Goal: Answer question/provide support: Share knowledge or assist other users

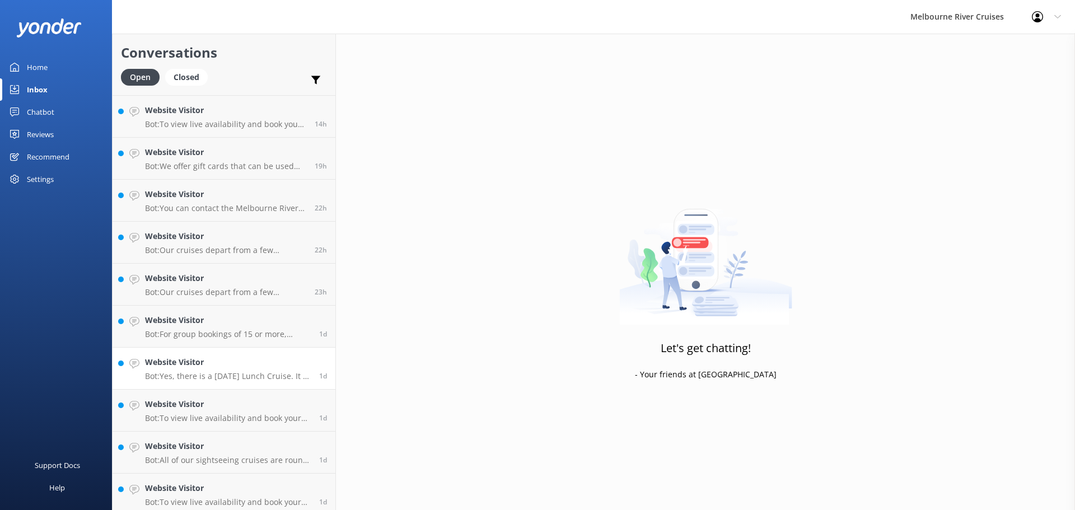
scroll to position [128, 0]
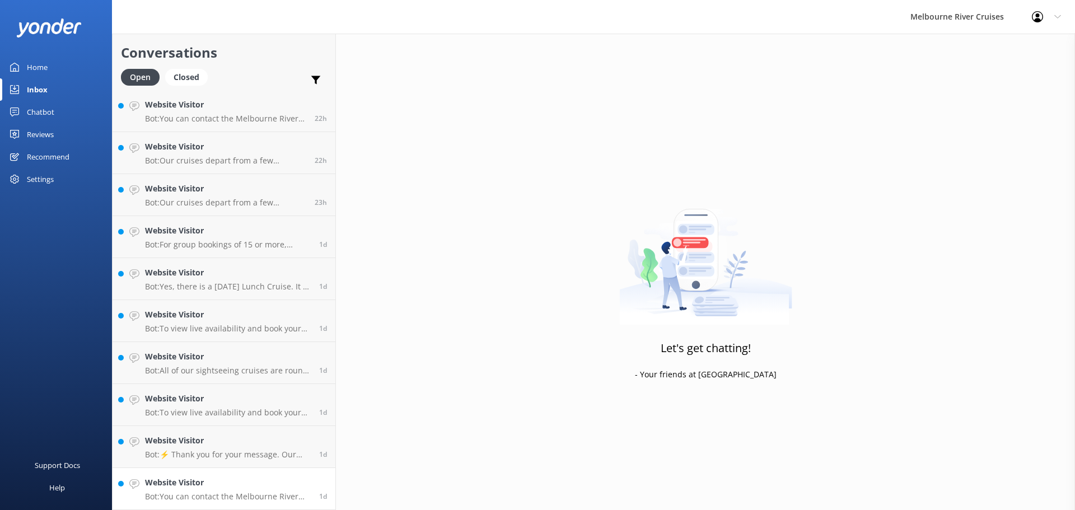
click at [221, 486] on h4 "Website Visitor" at bounding box center [228, 483] width 166 height 12
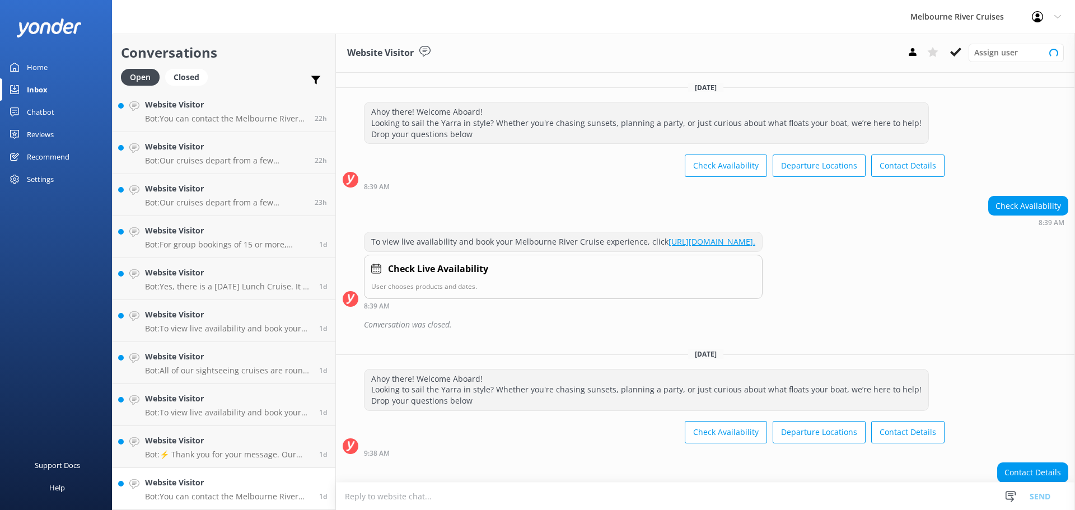
scroll to position [86, 0]
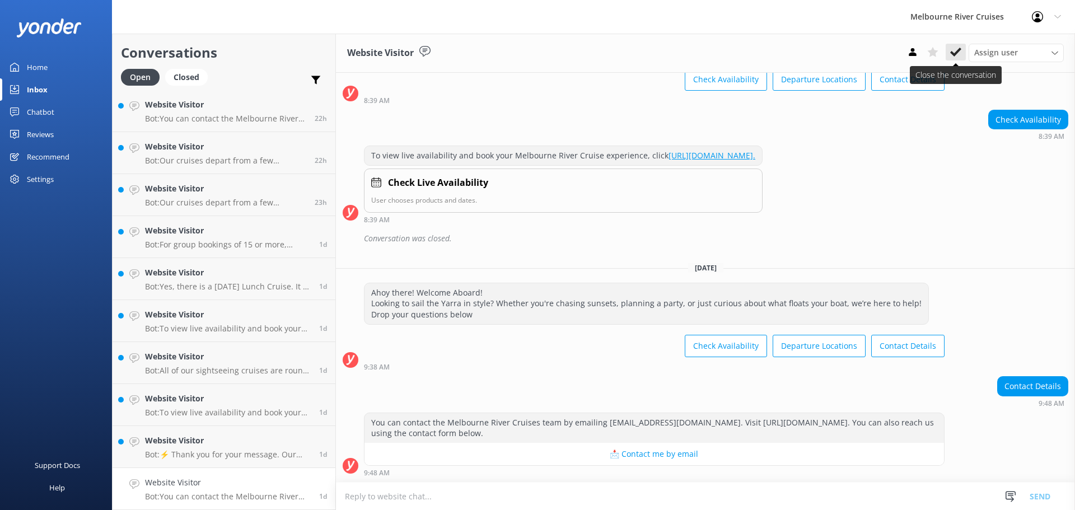
click at [954, 48] on icon at bounding box center [955, 51] width 11 height 11
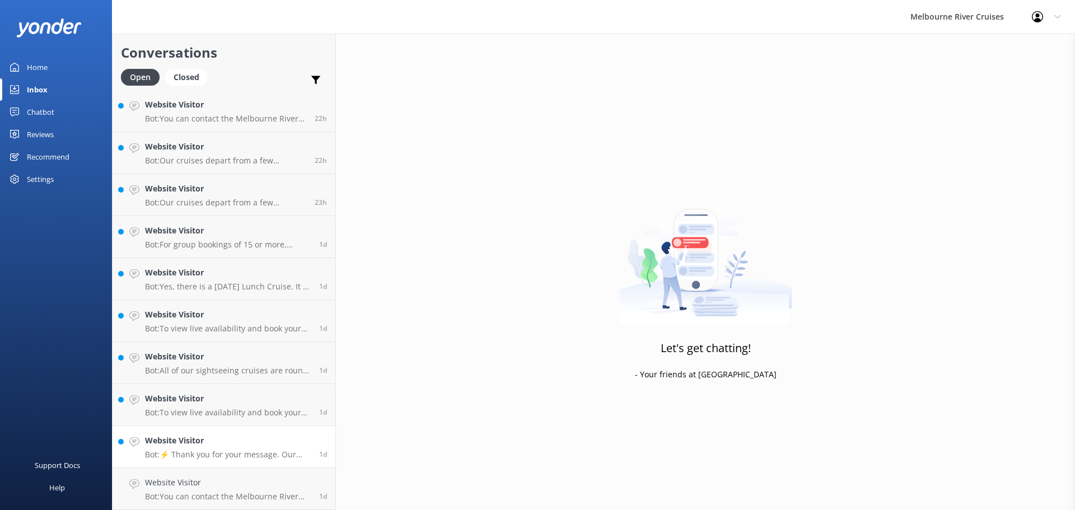
scroll to position [86, 0]
click at [207, 488] on h4 "Website Visitor" at bounding box center [228, 483] width 166 height 12
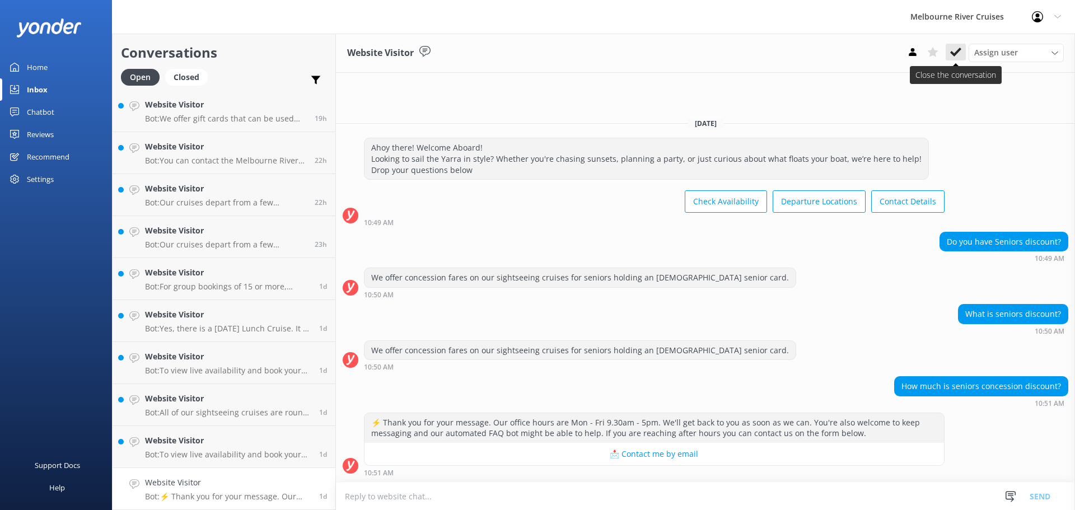
click at [955, 57] on icon at bounding box center [955, 51] width 11 height 11
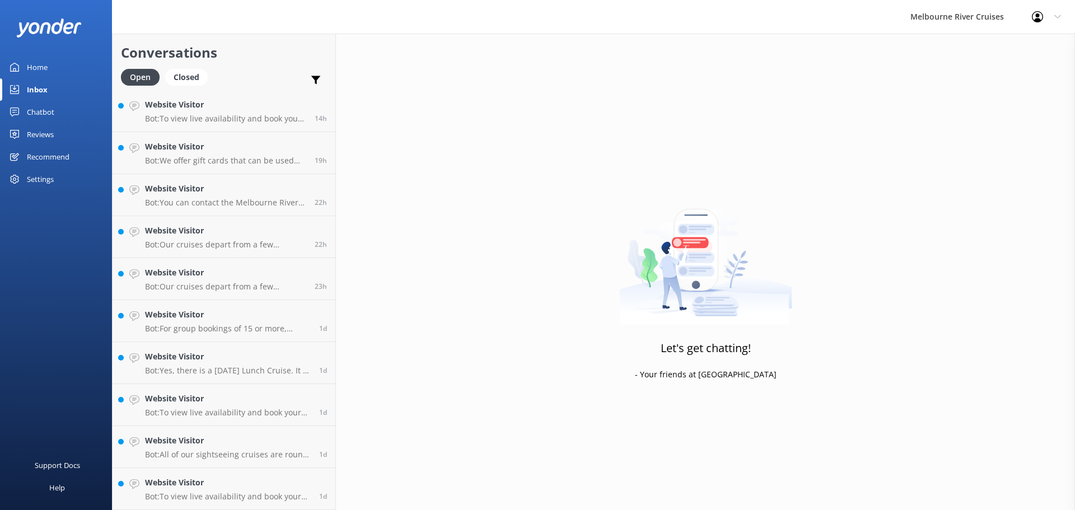
scroll to position [44, 0]
click at [185, 494] on p "Bot: To view live availability and book your Melbourne River Cruise experience,…" at bounding box center [228, 497] width 166 height 10
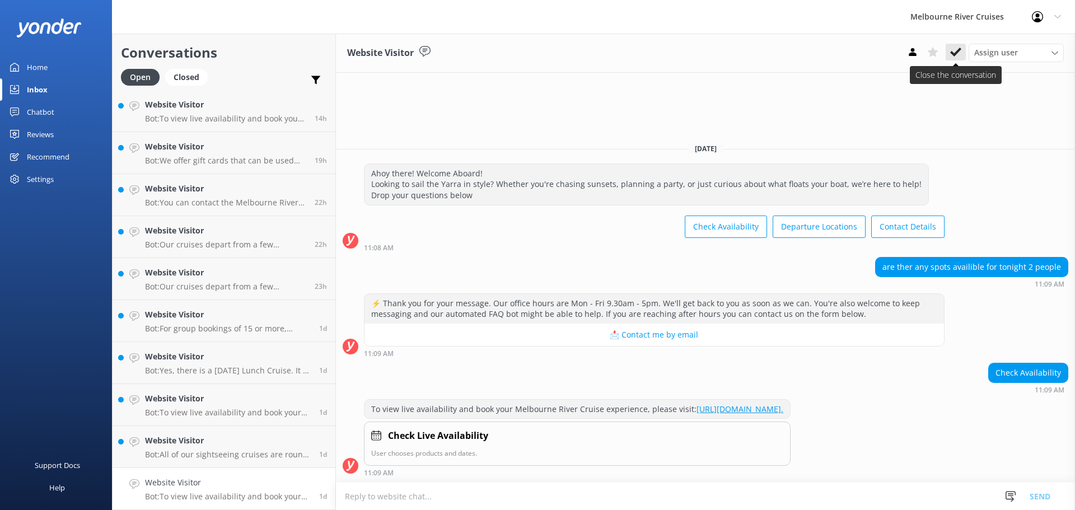
click at [954, 54] on use at bounding box center [955, 52] width 11 height 9
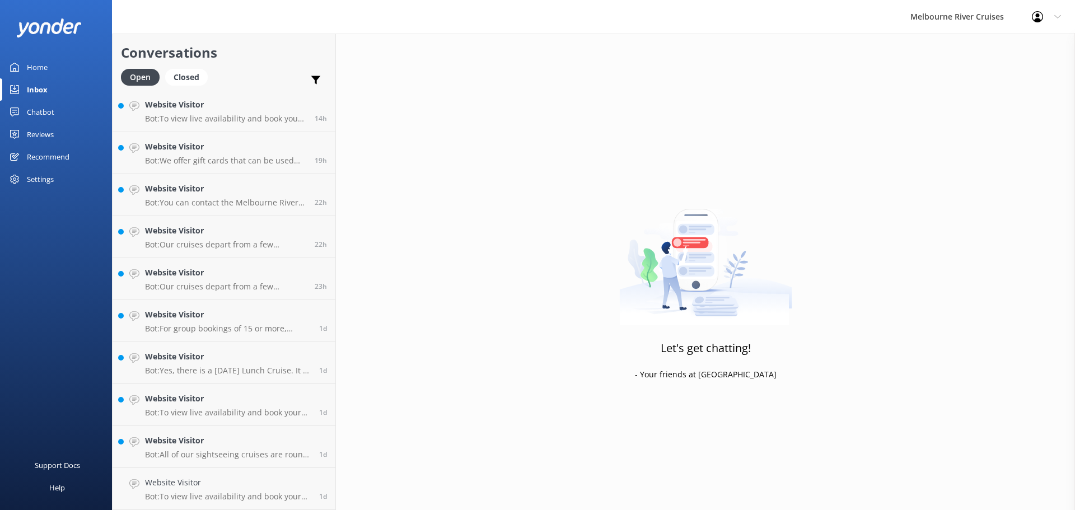
scroll to position [2, 0]
click at [181, 489] on div "Website Visitor Bot: All of our sightseeing cruises are round trips, except for…" at bounding box center [228, 489] width 166 height 25
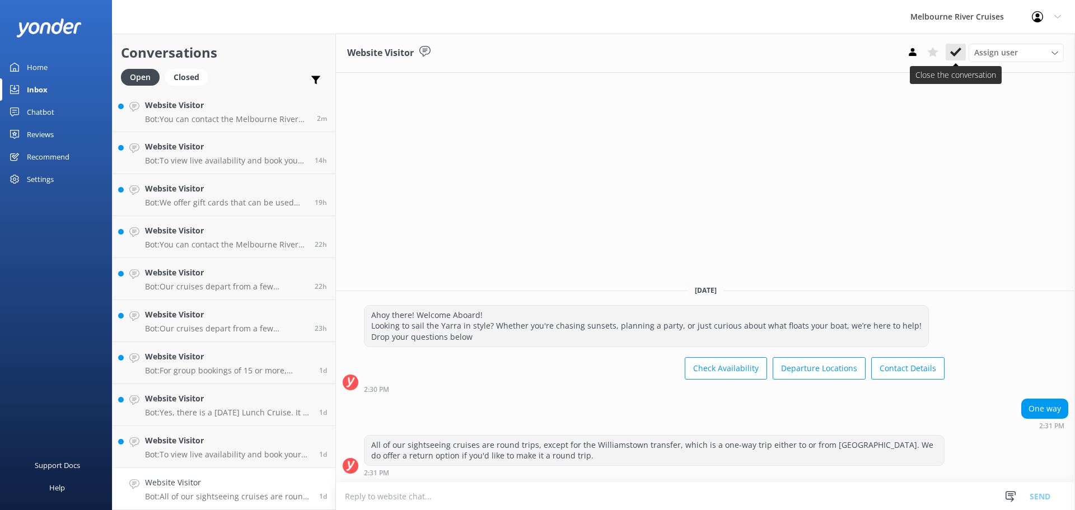
click at [954, 52] on icon at bounding box center [955, 51] width 11 height 11
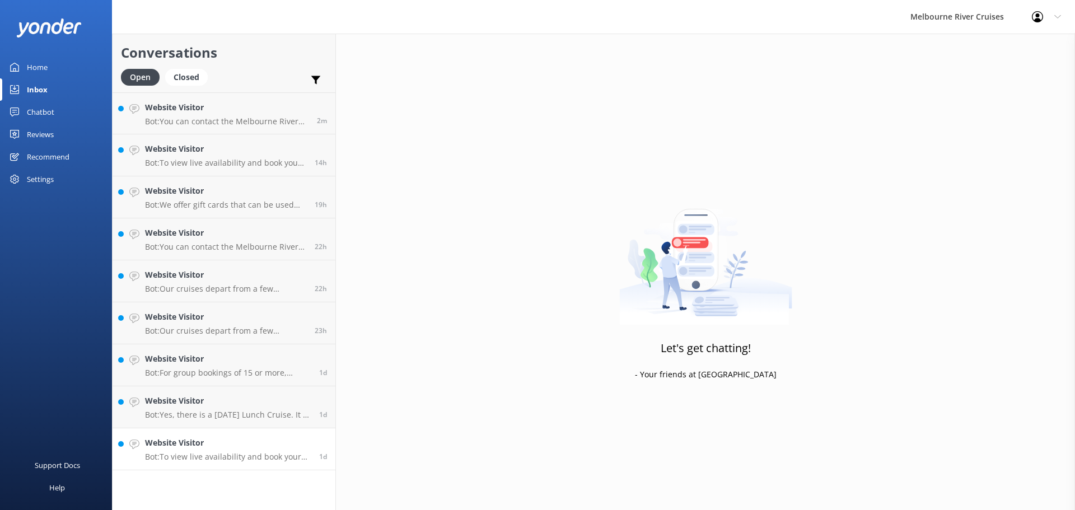
click at [226, 449] on h4 "Website Visitor" at bounding box center [228, 443] width 166 height 12
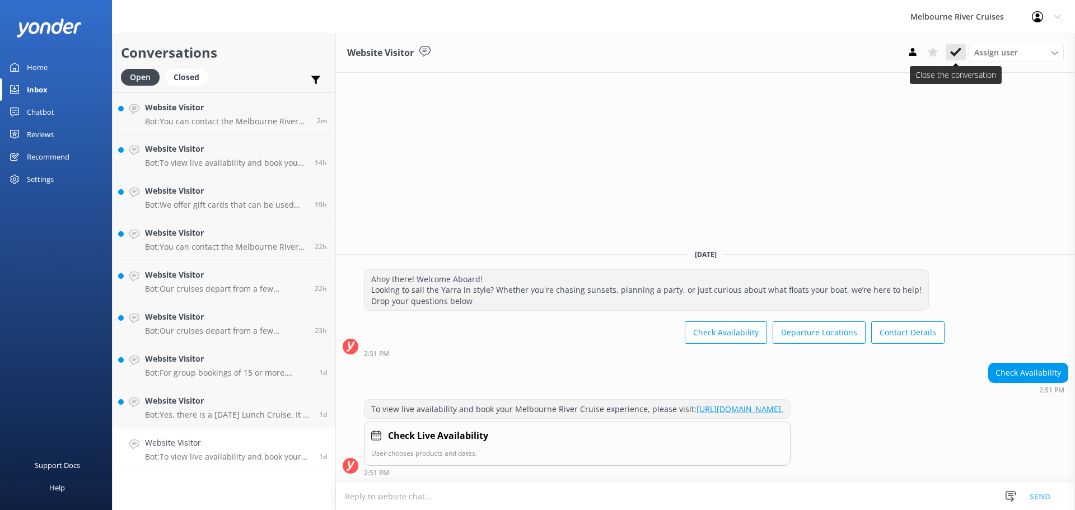
click at [955, 52] on icon at bounding box center [955, 51] width 11 height 11
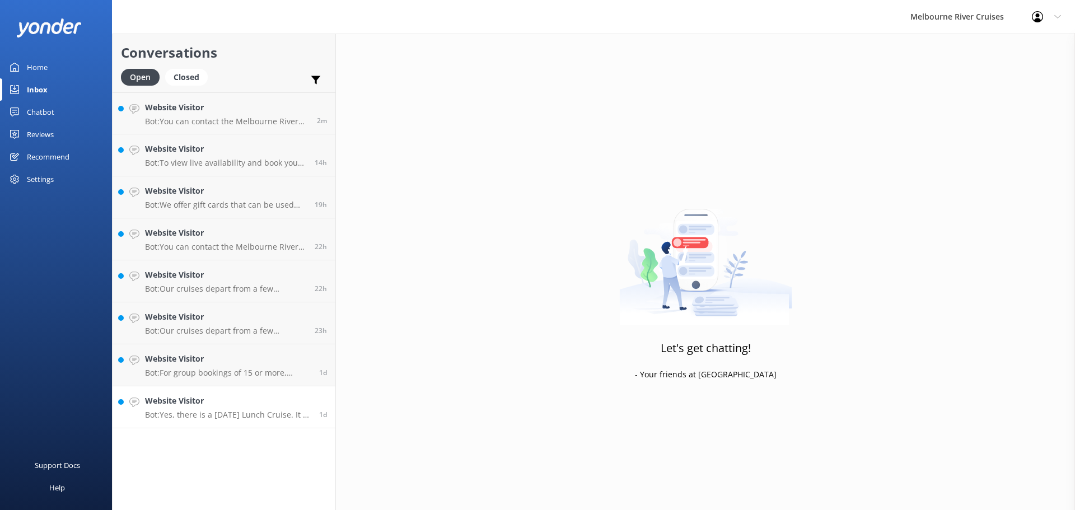
click at [200, 402] on h4 "Website Visitor" at bounding box center [228, 401] width 166 height 12
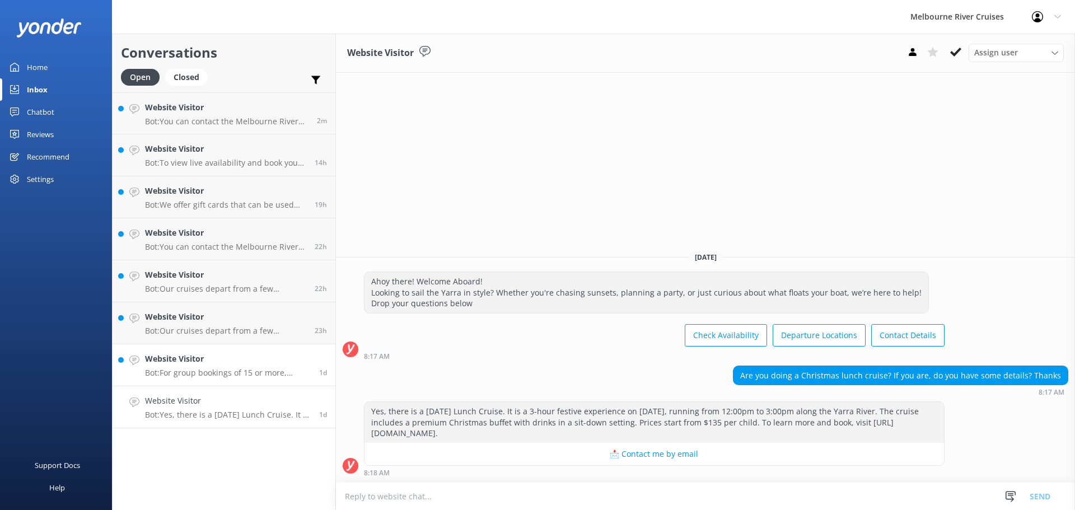
click at [213, 368] on p "Bot: For group bookings of 15 or more, please contact our team directly to disc…" at bounding box center [228, 373] width 166 height 10
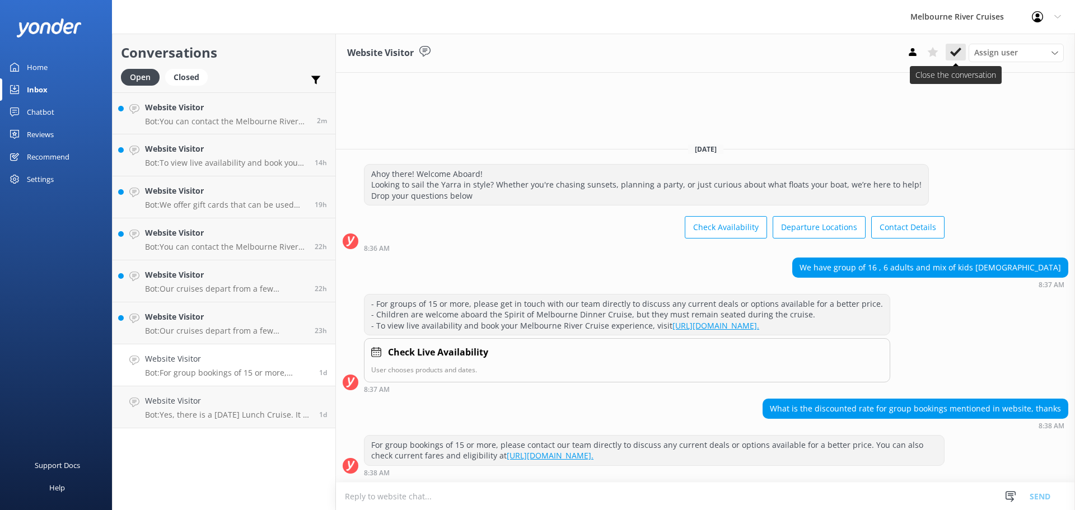
click at [954, 52] on icon at bounding box center [955, 51] width 11 height 11
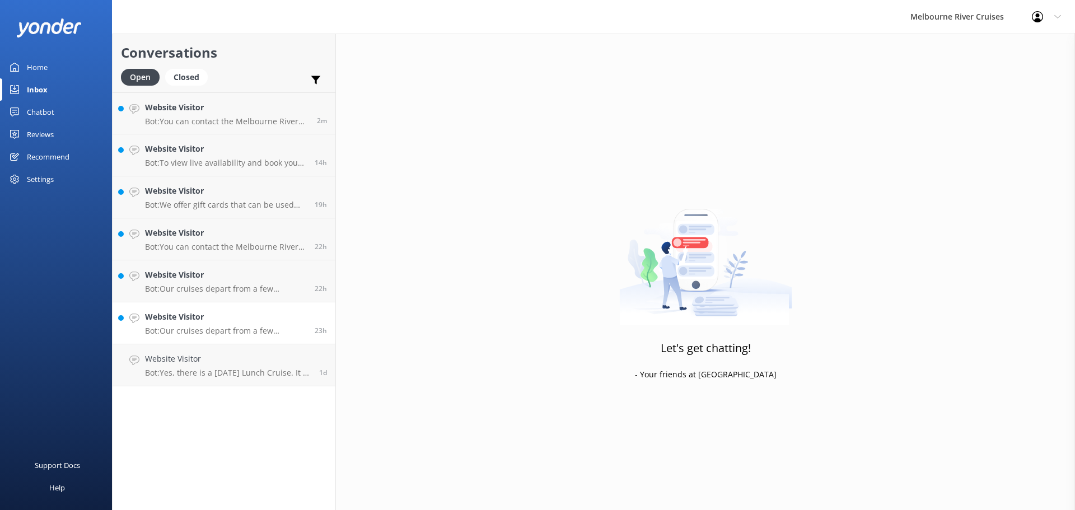
click at [176, 324] on div "Website Visitor Bot: Our cruises depart from a few different locations along [G…" at bounding box center [225, 323] width 161 height 25
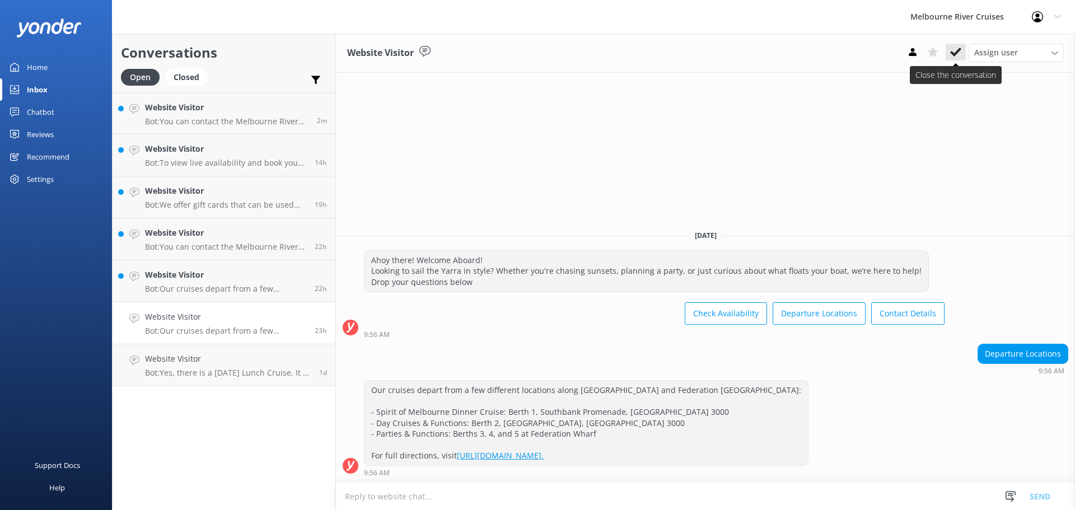
click at [958, 50] on use at bounding box center [955, 52] width 11 height 9
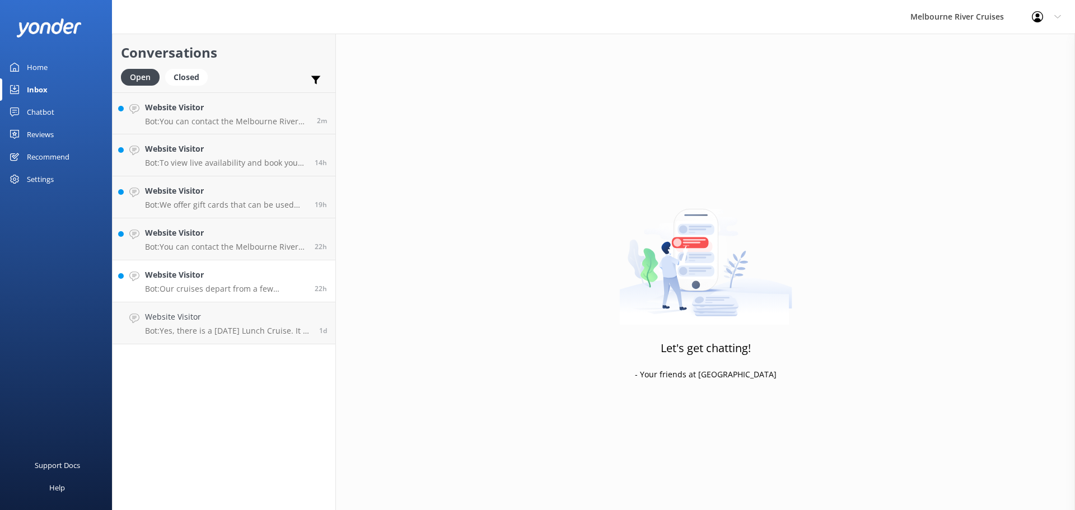
click at [195, 279] on h4 "Website Visitor" at bounding box center [225, 275] width 161 height 12
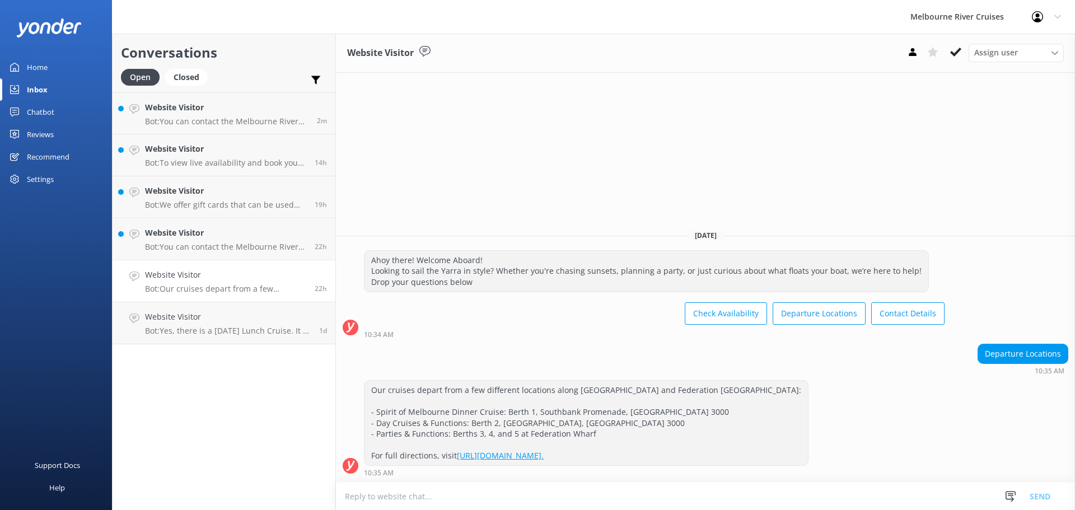
click at [954, 54] on use at bounding box center [955, 52] width 11 height 9
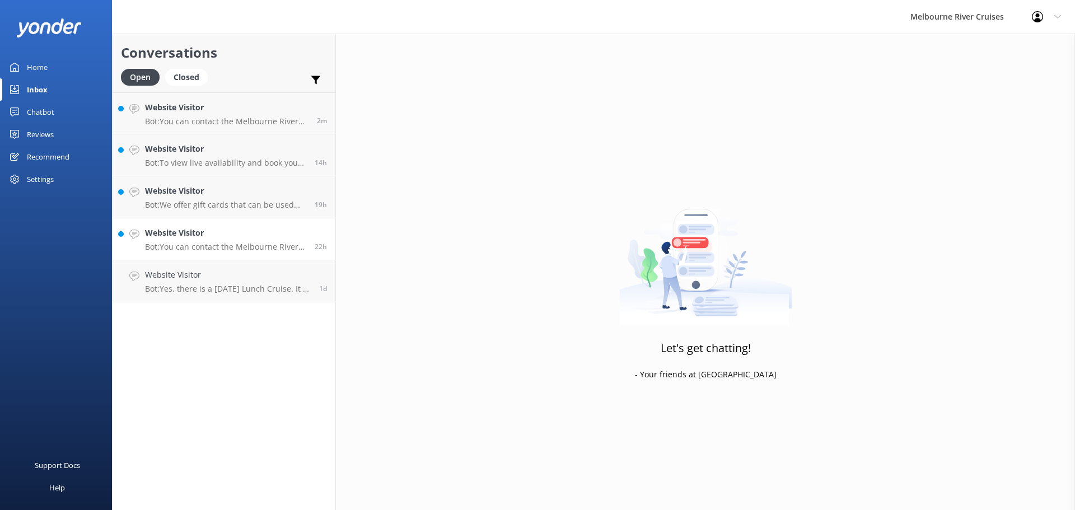
click at [203, 237] on h4 "Website Visitor" at bounding box center [225, 233] width 161 height 12
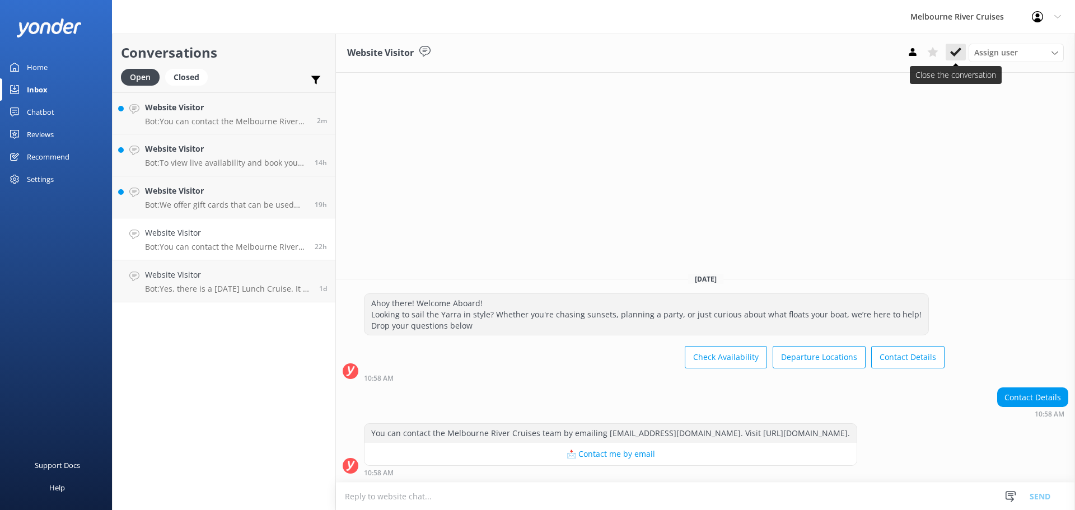
click at [954, 53] on use at bounding box center [955, 52] width 11 height 9
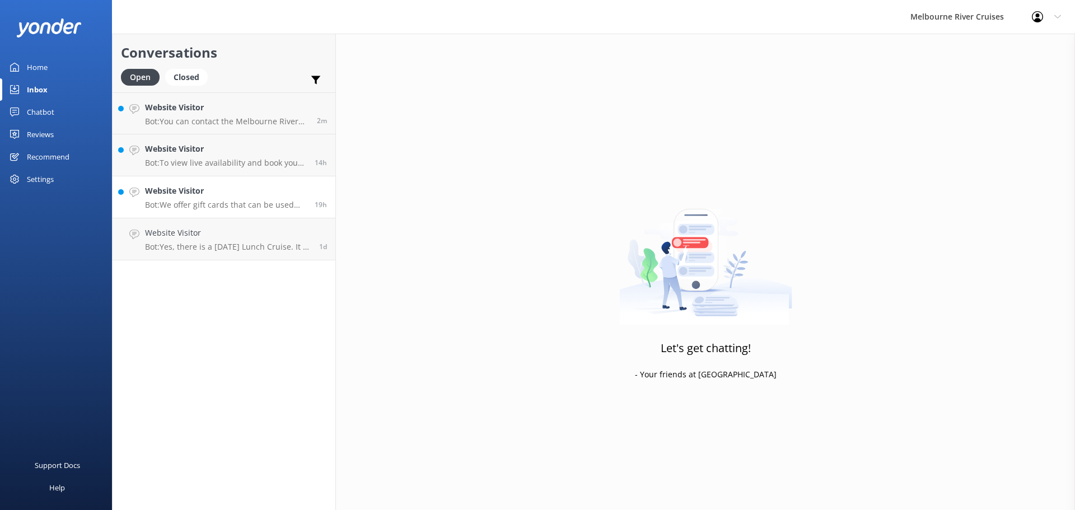
click at [193, 203] on p "Bot: We offer gift cards that can be used for any of our cruises, including the…" at bounding box center [225, 205] width 161 height 10
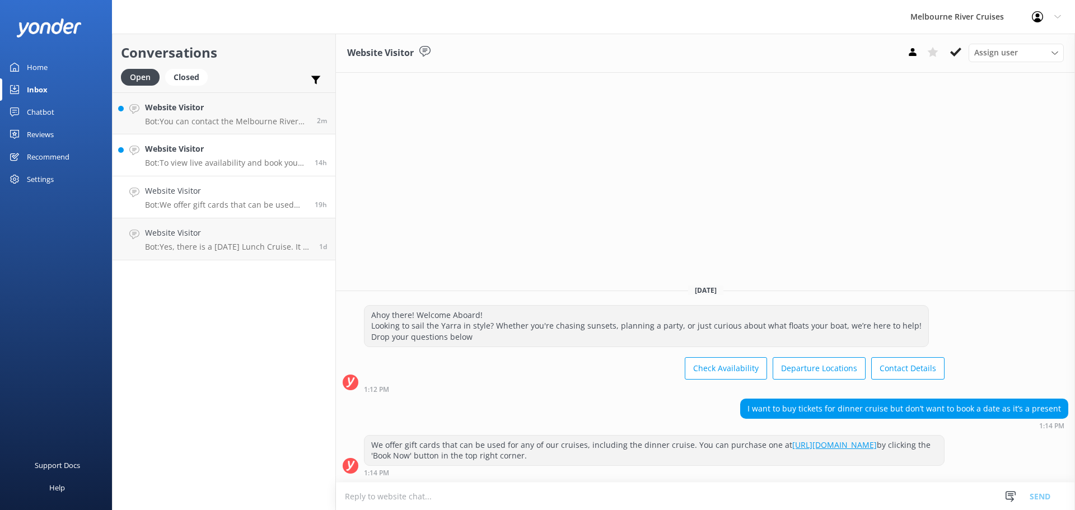
click at [185, 156] on div "Website Visitor Bot: To view live availability and book your Melbourne River Cr…" at bounding box center [225, 155] width 161 height 25
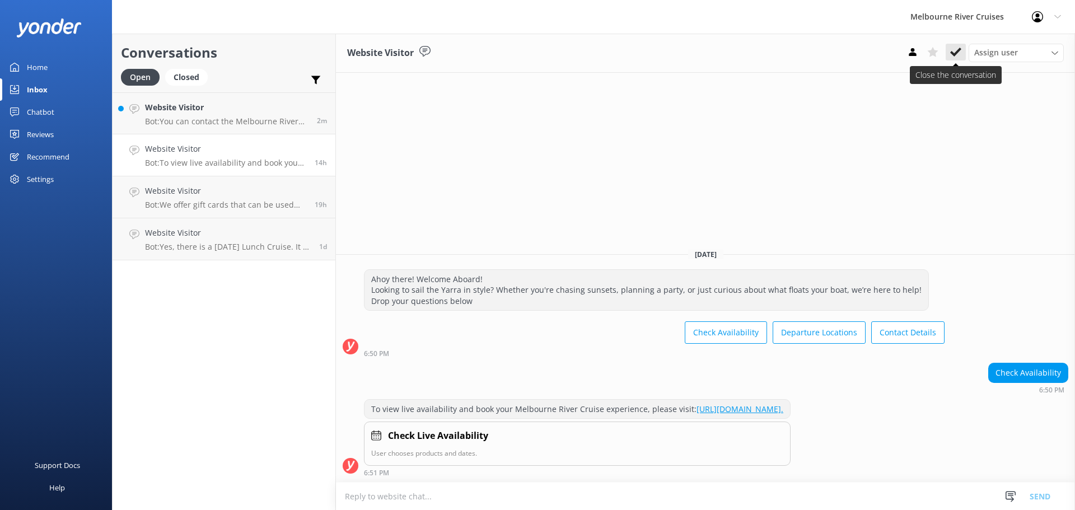
click at [953, 52] on icon at bounding box center [955, 51] width 11 height 11
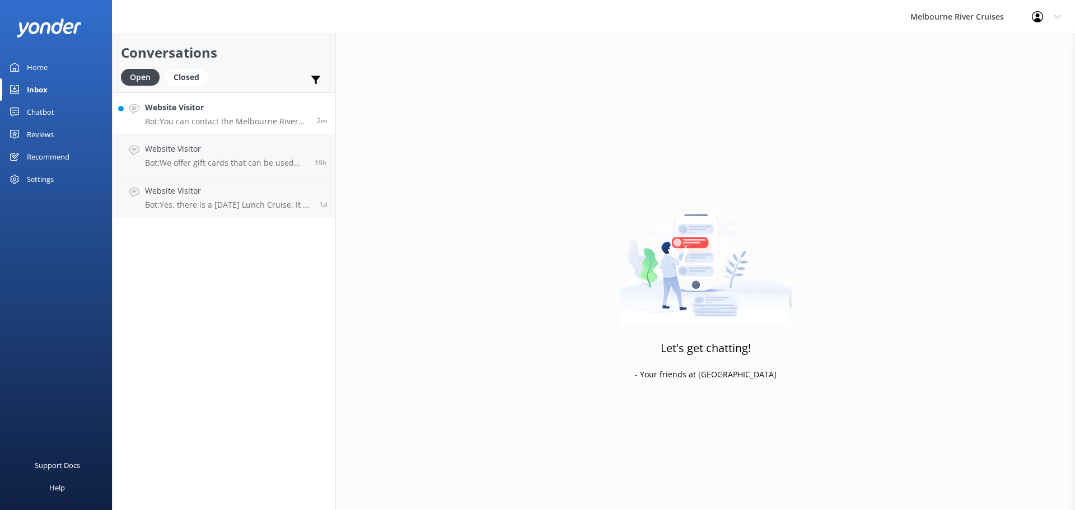
click at [190, 110] on h4 "Website Visitor" at bounding box center [227, 107] width 164 height 12
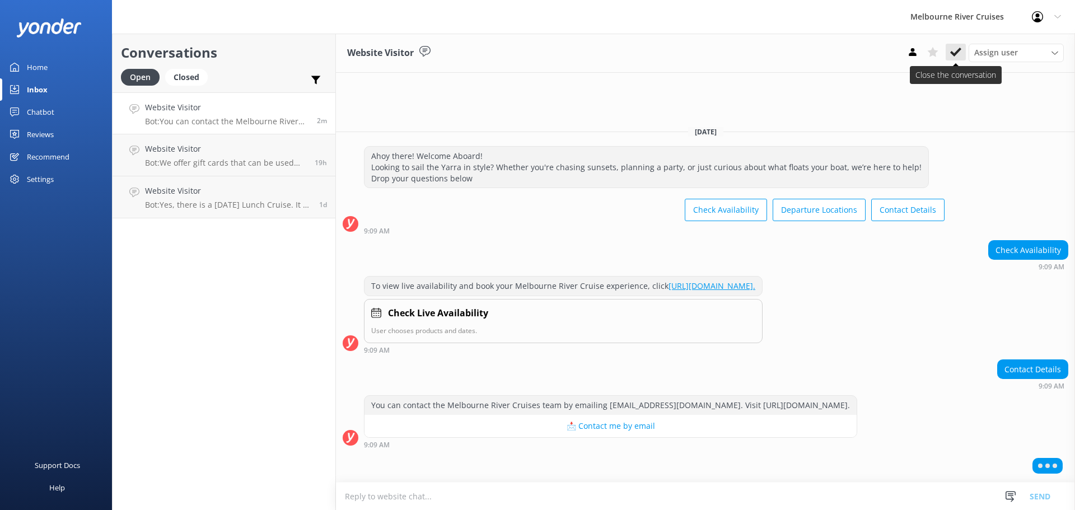
click at [951, 54] on icon at bounding box center [955, 51] width 11 height 11
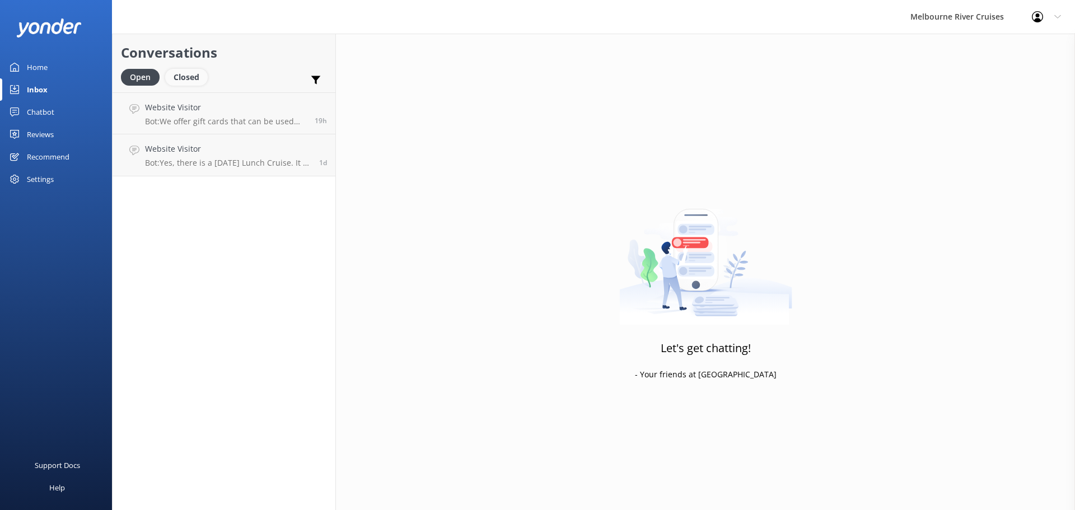
click at [184, 78] on div "Closed" at bounding box center [186, 77] width 43 height 17
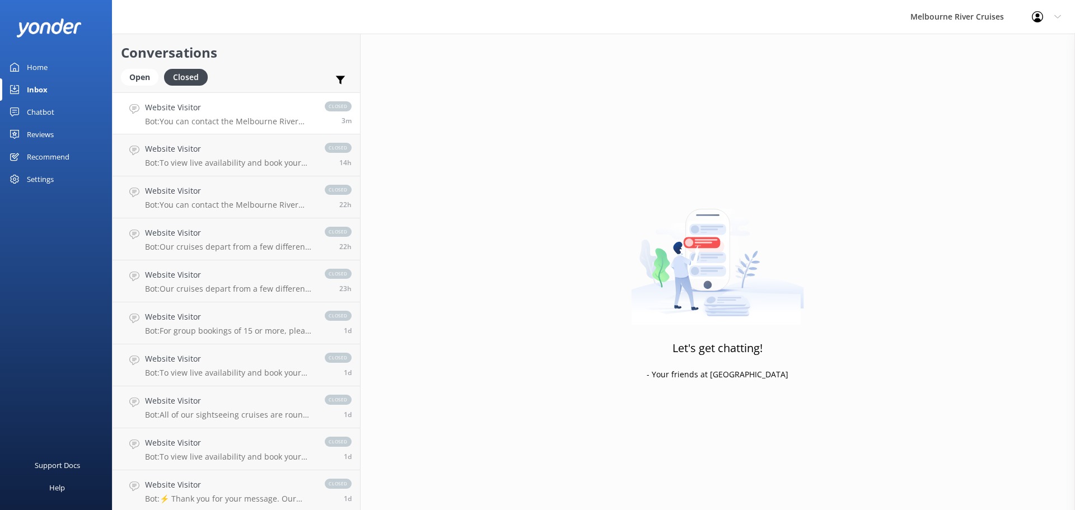
click at [161, 115] on div "Website Visitor Bot: You can contact the Melbourne River Cruises team by emaili…" at bounding box center [229, 113] width 169 height 24
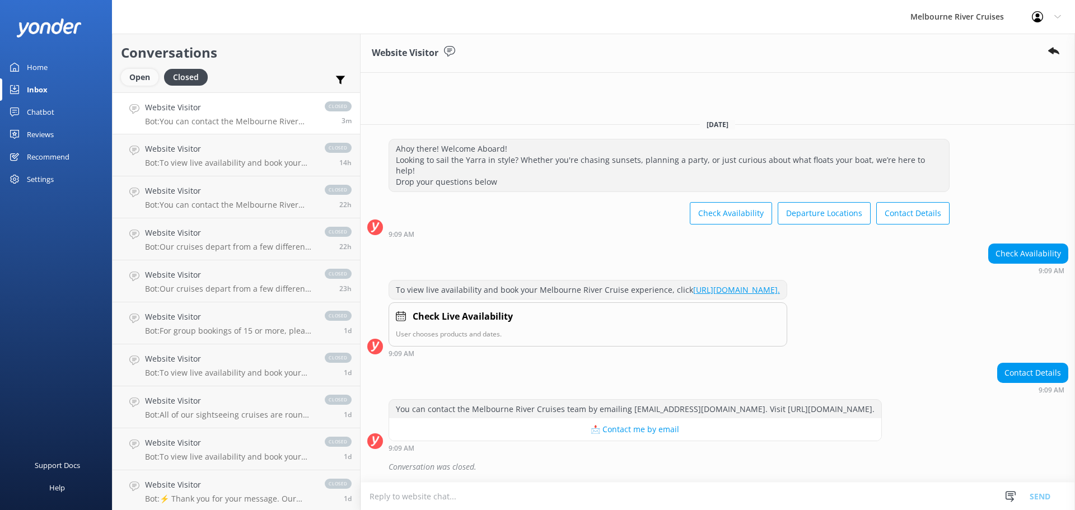
click at [137, 78] on div "Open" at bounding box center [140, 77] width 38 height 17
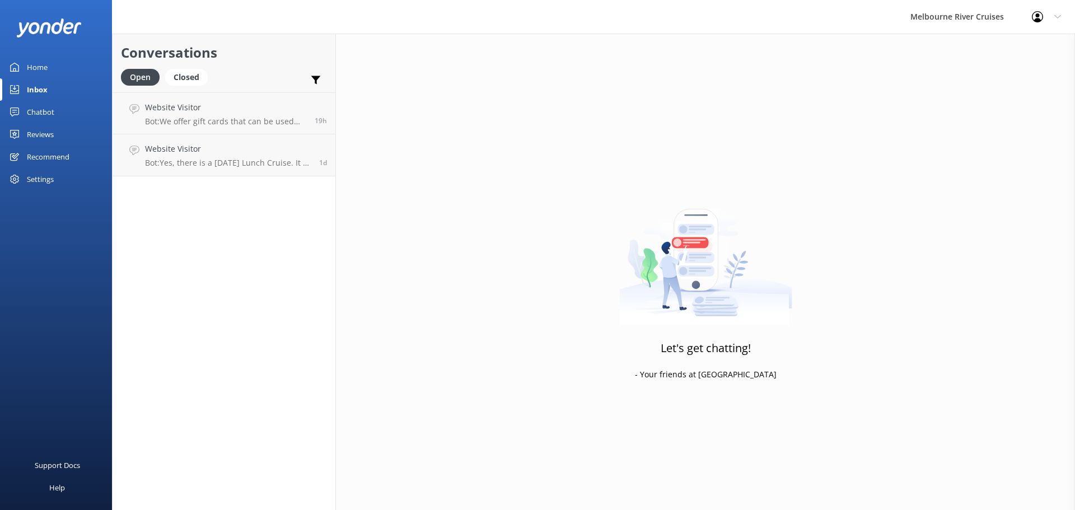
click at [33, 91] on div "Inbox" at bounding box center [37, 89] width 21 height 22
click at [190, 77] on div "Closed" at bounding box center [186, 77] width 43 height 17
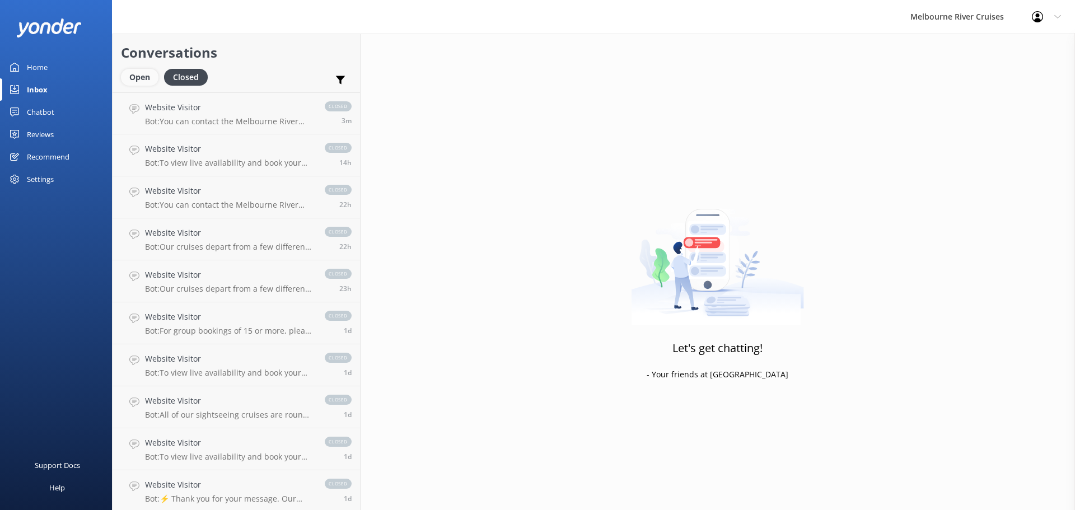
click at [136, 73] on div "Open" at bounding box center [140, 77] width 38 height 17
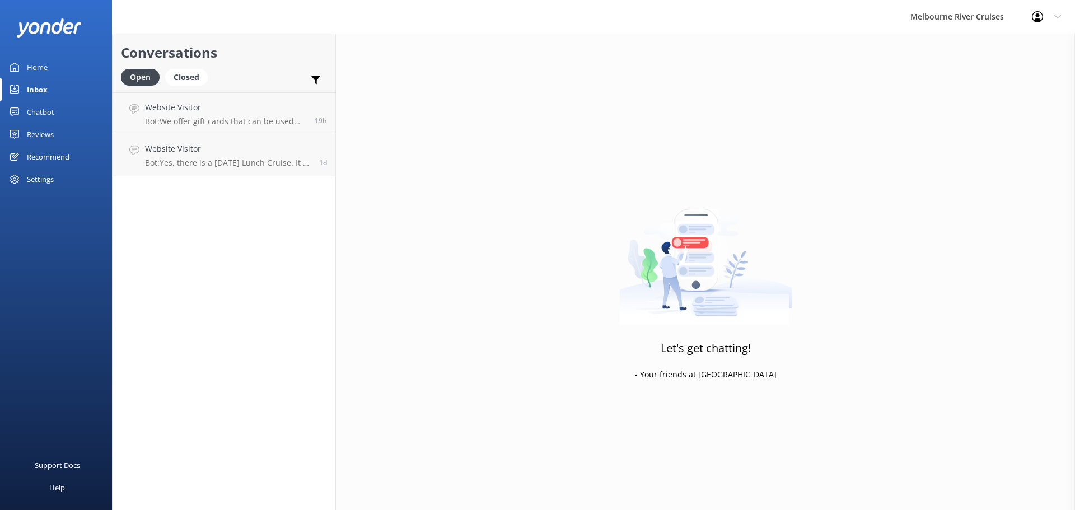
click at [36, 67] on div "Home" at bounding box center [37, 67] width 21 height 22
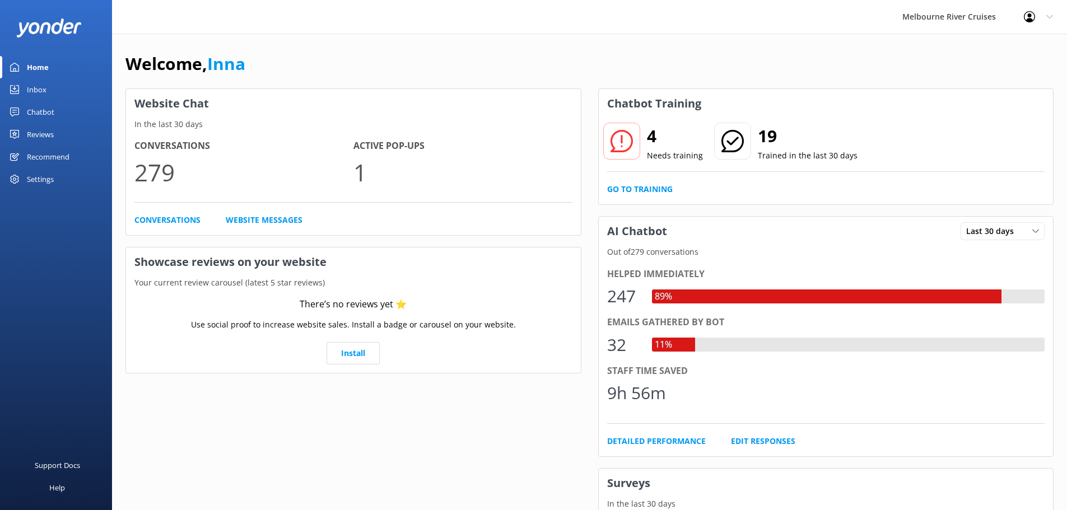
click at [38, 90] on div "Inbox" at bounding box center [37, 89] width 20 height 22
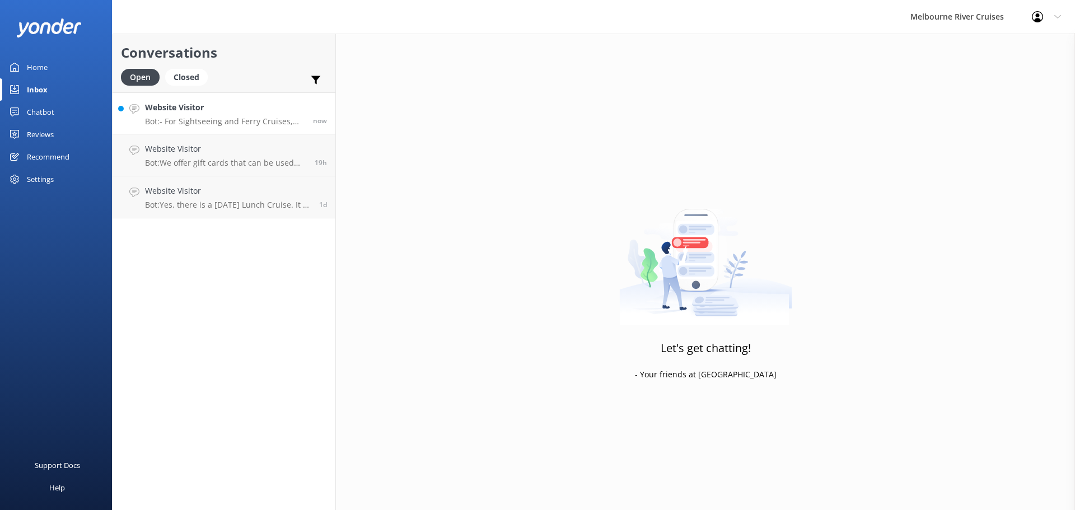
click at [183, 117] on p "Bot: - For Sightseeing and Ferry Cruises, cancellations or rescheduling can be …" at bounding box center [225, 121] width 160 height 10
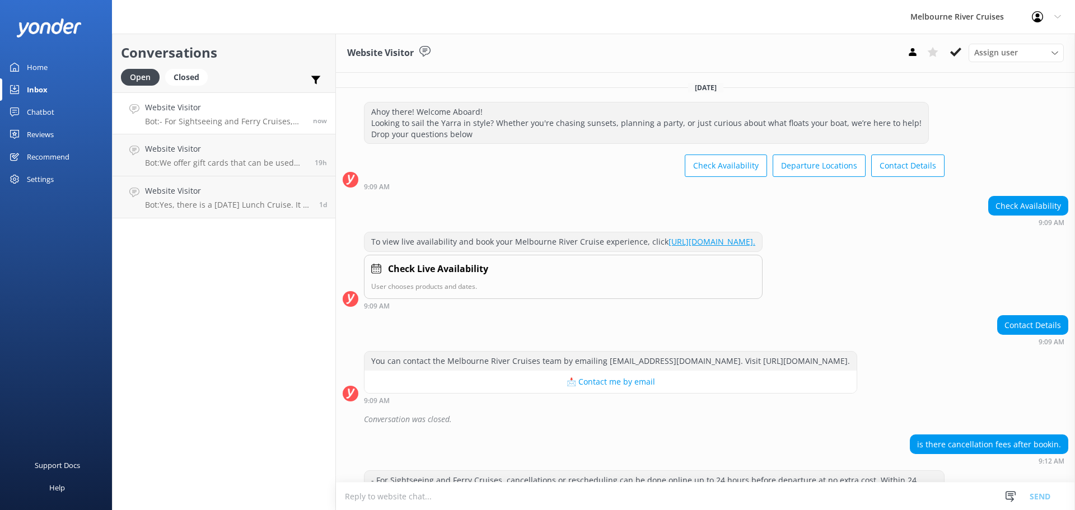
scroll to position [57, 0]
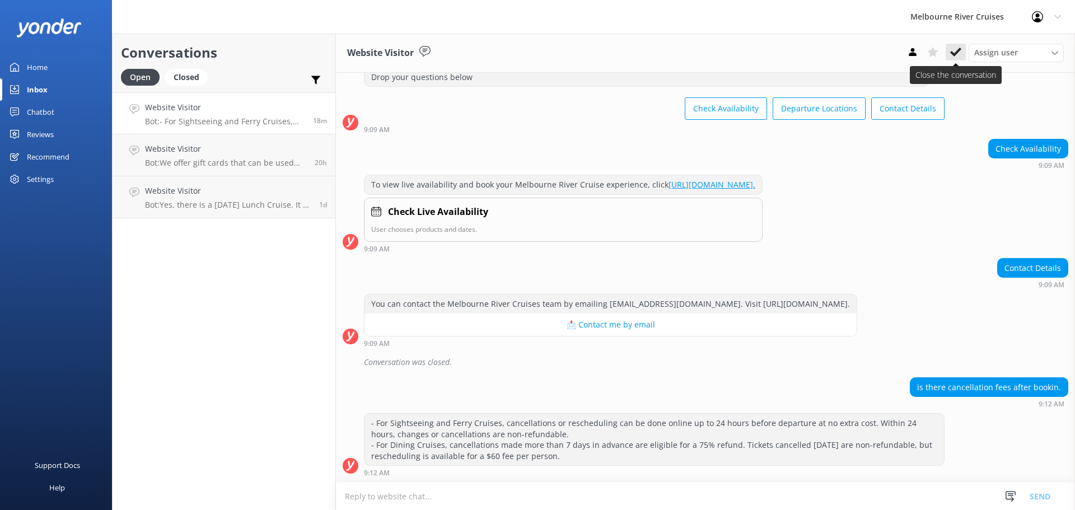
click at [955, 49] on icon at bounding box center [955, 51] width 11 height 11
